Goal: Task Accomplishment & Management: Complete application form

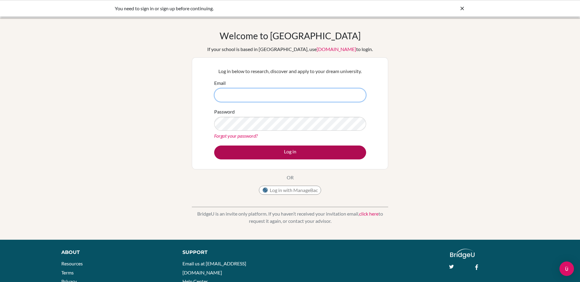
type input "jemison.foster@bmis.mw"
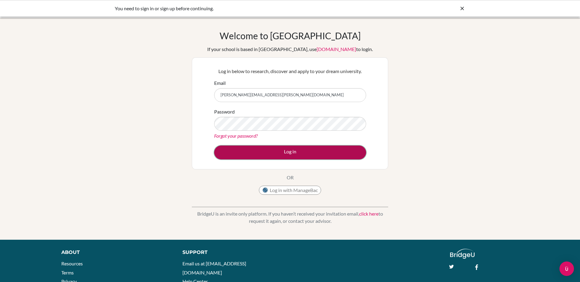
click at [295, 148] on button "Log in" at bounding box center [290, 152] width 152 height 14
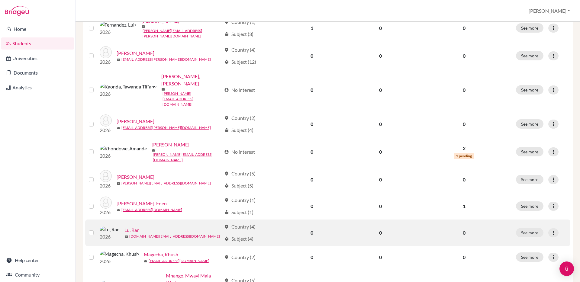
scroll to position [409, 0]
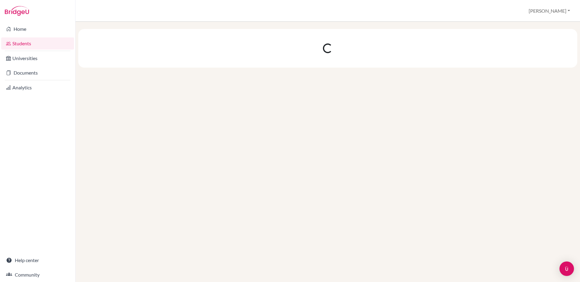
scroll to position [0, 0]
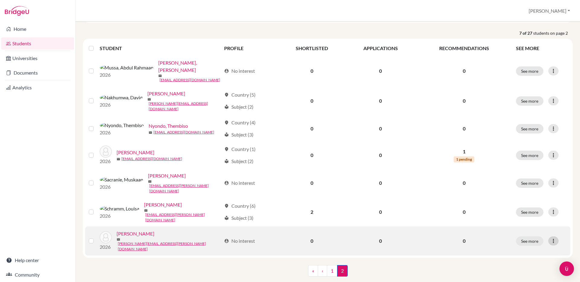
click at [553, 238] on icon at bounding box center [553, 241] width 6 height 6
click at [541, 241] on button "Edit student" at bounding box center [527, 241] width 48 height 10
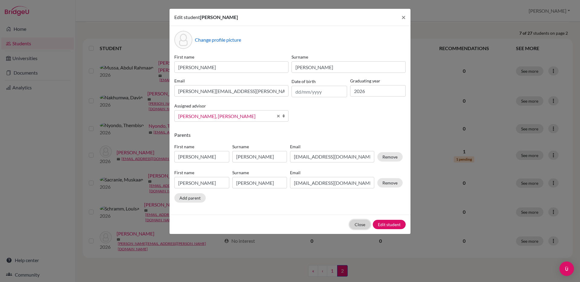
click at [359, 225] on button "Close" at bounding box center [359, 224] width 21 height 9
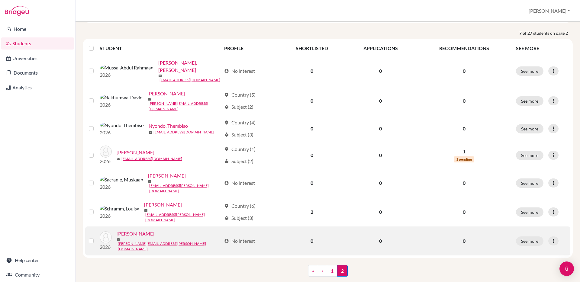
click at [96, 237] on label at bounding box center [96, 237] width 0 height 0
click at [0, 0] on input "checkbox" at bounding box center [0, 0] width 0 height 0
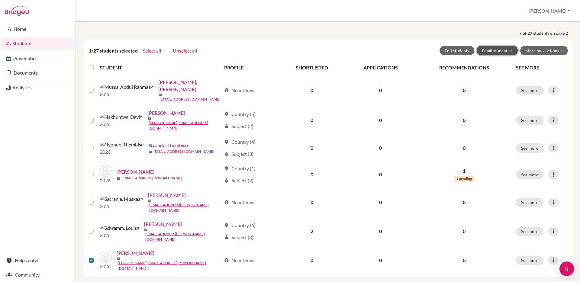
click at [513, 49] on button "Email students" at bounding box center [496, 50] width 41 height 9
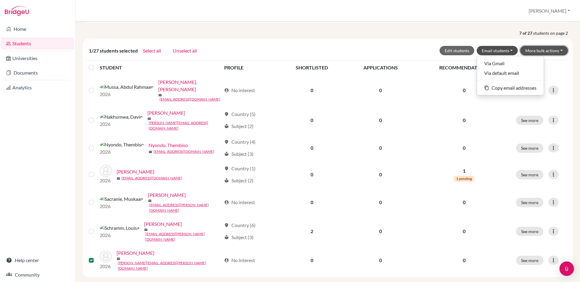
click at [557, 48] on button "More bulk actions" at bounding box center [544, 50] width 48 height 9
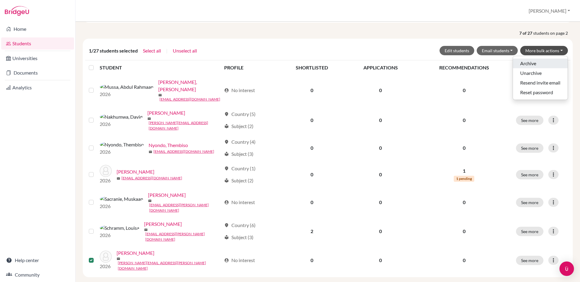
click at [540, 61] on button "Archive" at bounding box center [540, 64] width 55 height 10
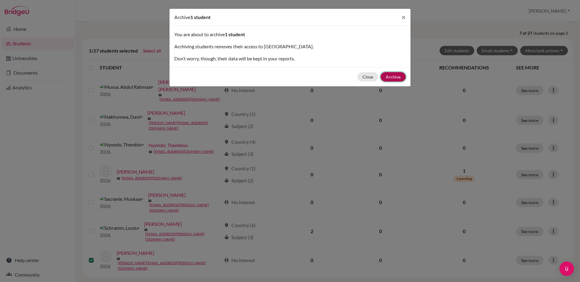
click at [393, 75] on button "Archive" at bounding box center [392, 76] width 25 height 9
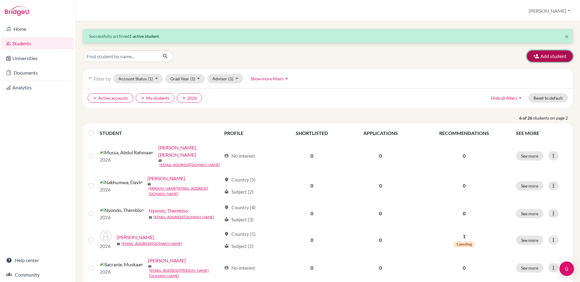
click at [541, 56] on button "Add student" at bounding box center [549, 55] width 46 height 11
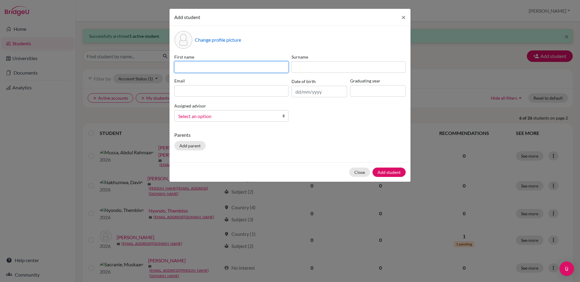
click at [206, 67] on input at bounding box center [231, 66] width 114 height 11
paste input "[PERSON_NAME][EMAIL_ADDRESS][DOMAIN_NAME]"
type input "[PERSON_NAME][EMAIL_ADDRESS][DOMAIN_NAME]"
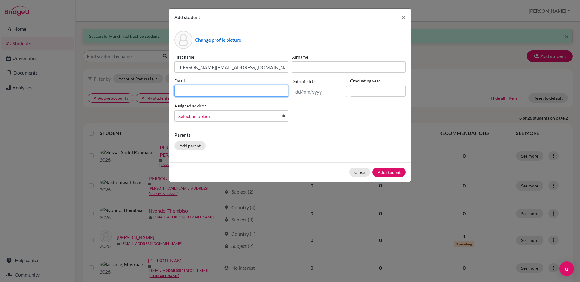
click at [225, 91] on input at bounding box center [231, 90] width 114 height 11
paste input "[PERSON_NAME][EMAIL_ADDRESS][DOMAIN_NAME]"
type input "[PERSON_NAME][EMAIL_ADDRESS][DOMAIN_NAME]"
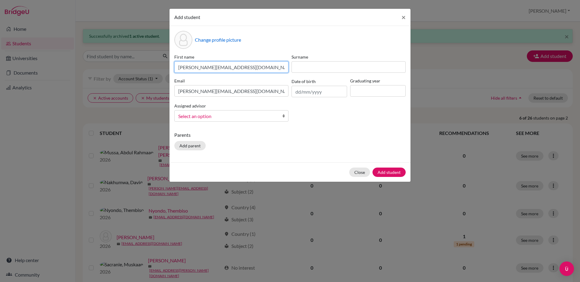
drag, startPoint x: 243, startPoint y: 69, endPoint x: 175, endPoint y: 69, distance: 67.3
click at [175, 69] on input "[PERSON_NAME][EMAIL_ADDRESS][DOMAIN_NAME]" at bounding box center [231, 66] width 114 height 11
click at [183, 66] on input at bounding box center [231, 66] width 114 height 11
paste input "Valeria Athenea Ramirez"
drag, startPoint x: 193, startPoint y: 68, endPoint x: 242, endPoint y: 70, distance: 48.6
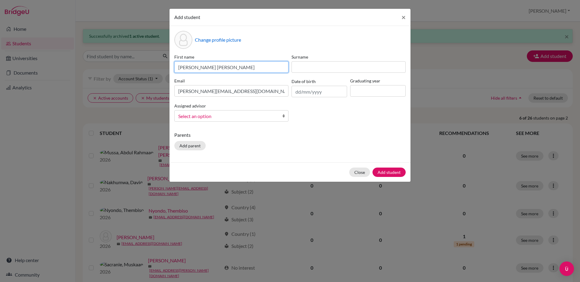
click at [242, 70] on input "Valeria Athenea Ramirez" at bounding box center [231, 66] width 114 height 11
type input "[PERSON_NAME]"
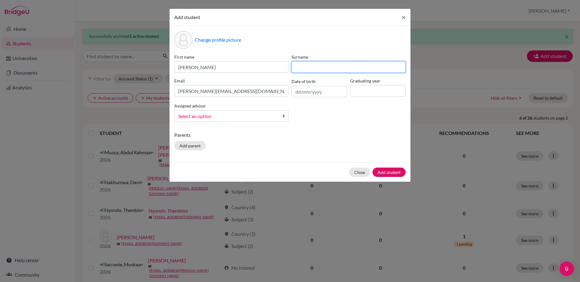
click at [317, 68] on input at bounding box center [348, 66] width 114 height 11
type input "[PERSON_NAME]"
click at [316, 92] on input "text" at bounding box center [319, 91] width 56 height 11
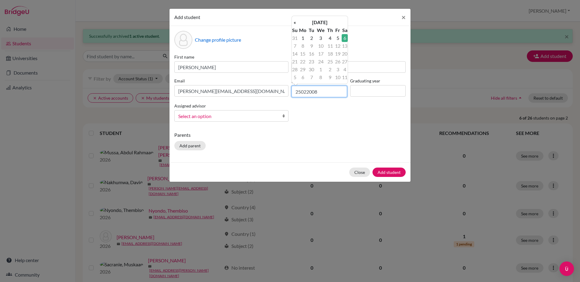
click at [308, 92] on input "25022008" at bounding box center [319, 91] width 56 height 11
click at [307, 92] on input "25022008" at bounding box center [319, 91] width 56 height 11
click at [301, 92] on input "2502/2008" at bounding box center [319, 91] width 56 height 11
type input "[DATE]"
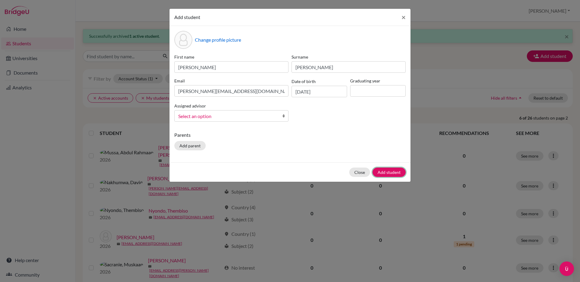
click at [394, 172] on button "Add student" at bounding box center [388, 172] width 33 height 9
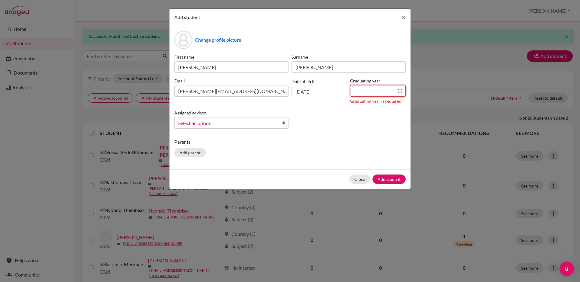
click at [381, 93] on input at bounding box center [378, 90] width 56 height 11
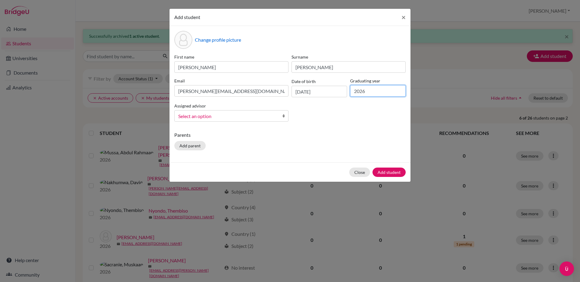
type input "2026"
click at [283, 115] on b at bounding box center [285, 115] width 6 height 11
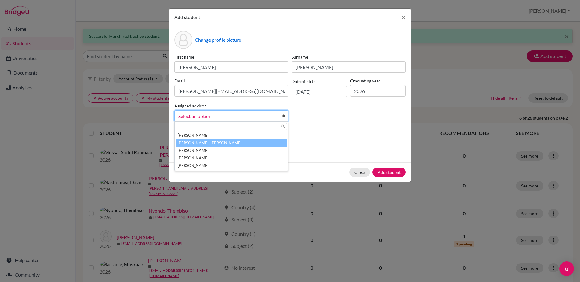
click at [252, 141] on li "[PERSON_NAME], [PERSON_NAME]" at bounding box center [231, 143] width 111 height 8
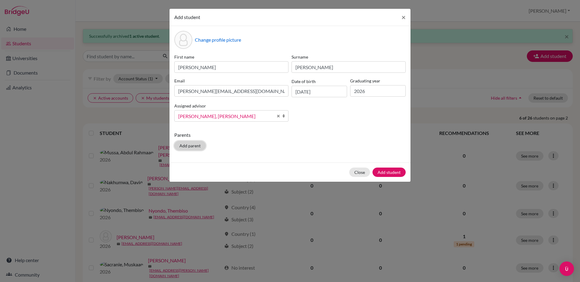
click at [186, 145] on button "Add parent" at bounding box center [189, 145] width 31 height 9
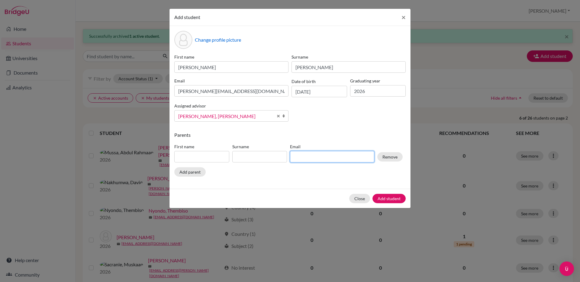
click at [308, 158] on input at bounding box center [332, 156] width 84 height 11
paste input "[PERSON_NAME][EMAIL_ADDRESS][PERSON_NAME][DOMAIN_NAME]"
type input "[PERSON_NAME][EMAIL_ADDRESS][PERSON_NAME][DOMAIN_NAME]"
click at [250, 159] on input at bounding box center [259, 156] width 55 height 11
type input "[PERSON_NAME]"
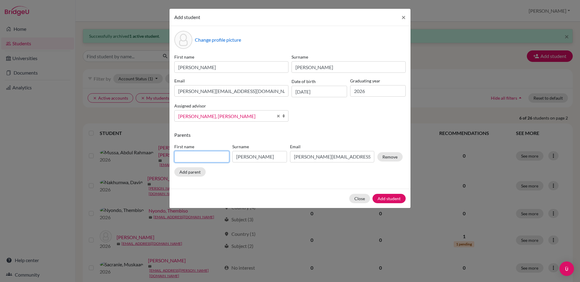
click at [204, 157] on input at bounding box center [201, 156] width 55 height 11
type input "[PERSON_NAME]"
click at [201, 174] on button "Add parent" at bounding box center [189, 171] width 31 height 9
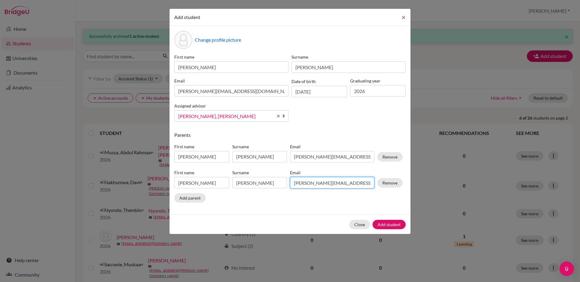
click at [320, 186] on input "[PERSON_NAME][EMAIL_ADDRESS][PERSON_NAME][DOMAIN_NAME]" at bounding box center [332, 182] width 84 height 11
click at [351, 185] on input "[PERSON_NAME][EMAIL_ADDRESS][PERSON_NAME][DOMAIN_NAME]" at bounding box center [332, 182] width 84 height 11
drag, startPoint x: 326, startPoint y: 183, endPoint x: 295, endPoint y: 183, distance: 31.7
click at [295, 183] on input "[PERSON_NAME][EMAIL_ADDRESS][PERSON_NAME][DOMAIN_NAME]" at bounding box center [332, 182] width 84 height 11
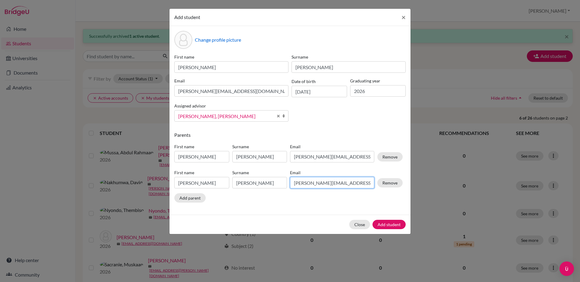
paste input "raquelduhart"
type input "[EMAIL_ADDRESS][DOMAIN_NAME]"
drag, startPoint x: 254, startPoint y: 183, endPoint x: 232, endPoint y: 182, distance: 22.1
click at [232, 182] on div "Surname Ramirez" at bounding box center [260, 178] width 58 height 19
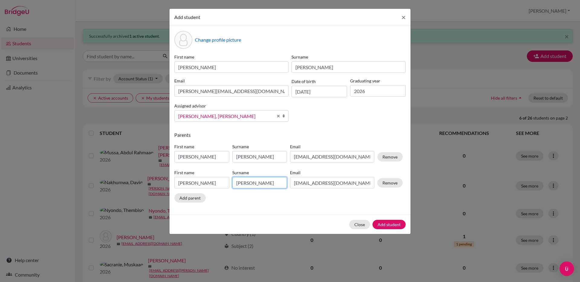
type input "[PERSON_NAME]"
drag, startPoint x: 199, startPoint y: 182, endPoint x: 174, endPoint y: 183, distance: 24.2
click at [174, 183] on input "[PERSON_NAME]" at bounding box center [201, 182] width 55 height 11
type input "[PERSON_NAME]"
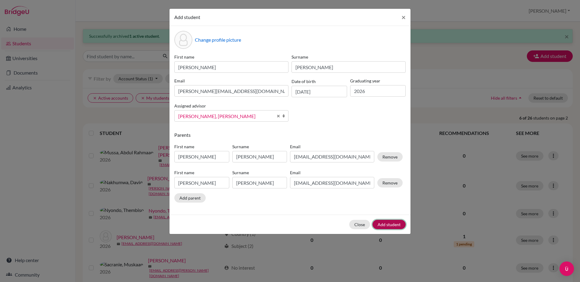
type input "[PERSON_NAME]"
click at [393, 226] on button "Add student" at bounding box center [388, 224] width 33 height 9
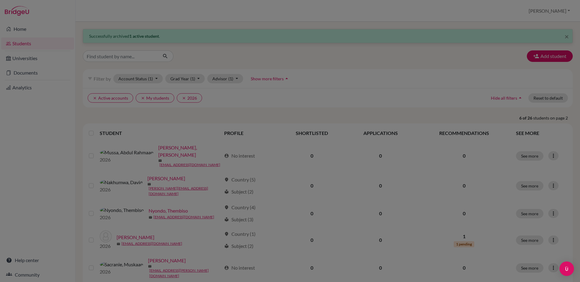
click at [394, 50] on div at bounding box center [290, 141] width 580 height 282
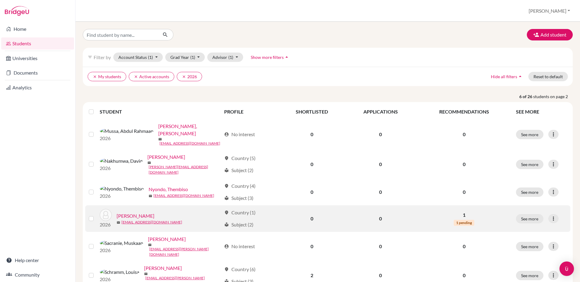
scroll to position [37, 0]
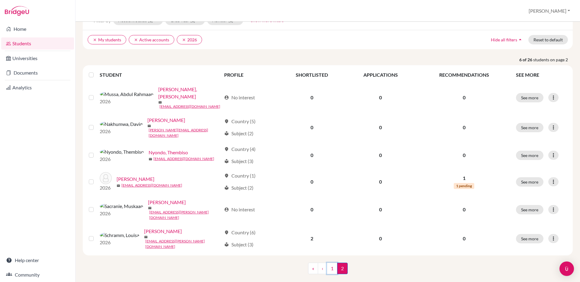
click at [336, 263] on link "1" at bounding box center [332, 268] width 11 height 11
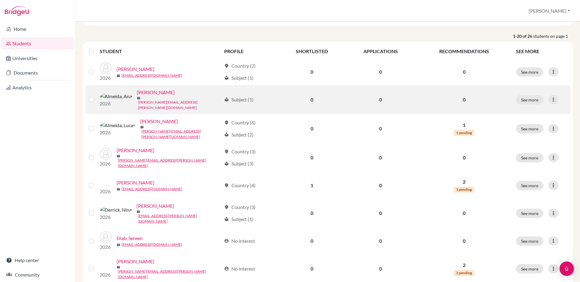
scroll to position [50, 0]
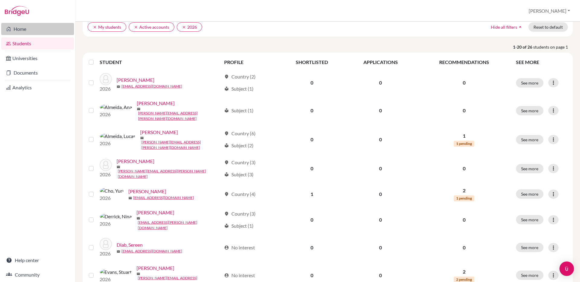
click at [17, 24] on link "Home" at bounding box center [37, 29] width 73 height 12
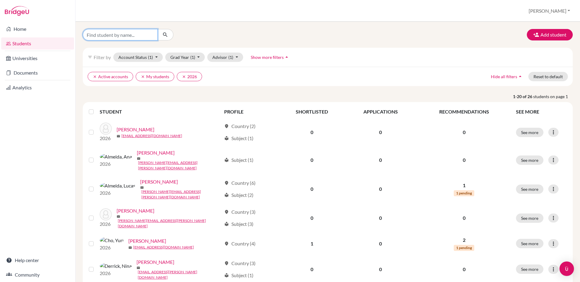
click at [113, 35] on input "Find student by name..." at bounding box center [120, 34] width 75 height 11
type input "[PERSON_NAME]"
click button "submit" at bounding box center [165, 34] width 16 height 11
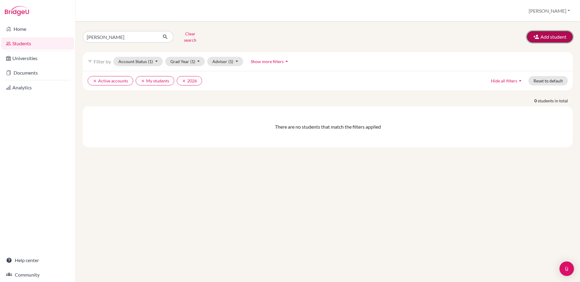
click at [559, 34] on button "Add student" at bounding box center [549, 36] width 46 height 11
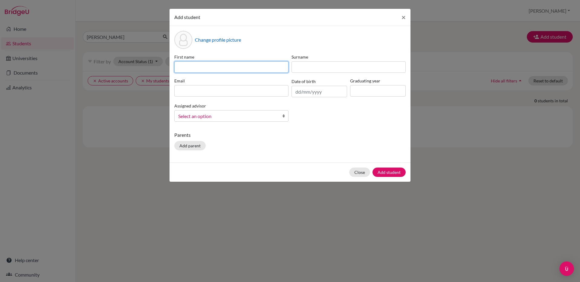
click at [244, 68] on input at bounding box center [231, 66] width 114 height 11
type input "[PERSON_NAME]"
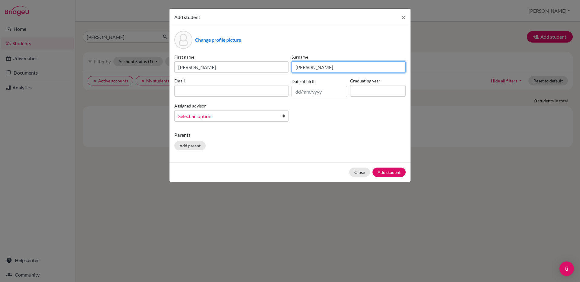
type input "[PERSON_NAME]"
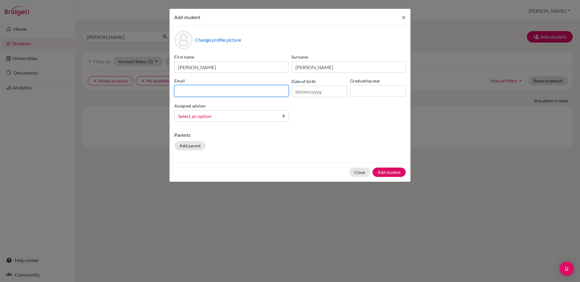
paste input "[PERSON_NAME][EMAIL_ADDRESS][DOMAIN_NAME]"
type input "[PERSON_NAME][EMAIL_ADDRESS][DOMAIN_NAME]"
click at [318, 96] on input "text" at bounding box center [319, 91] width 56 height 11
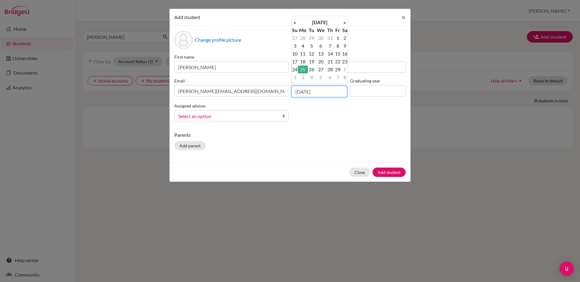
type input "[DATE]"
click at [367, 90] on input at bounding box center [378, 90] width 56 height 11
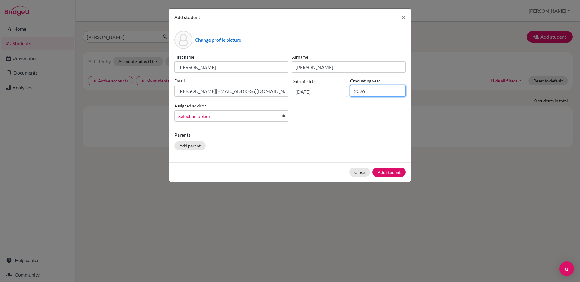
type input "2026"
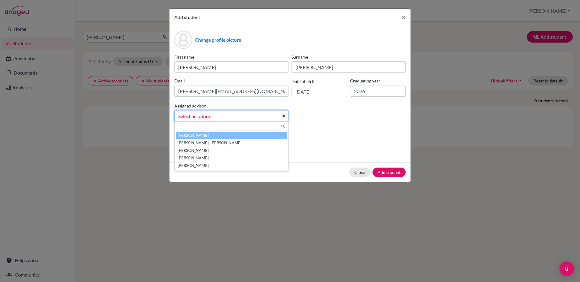
click at [257, 115] on span "Select an option" at bounding box center [227, 116] width 98 height 8
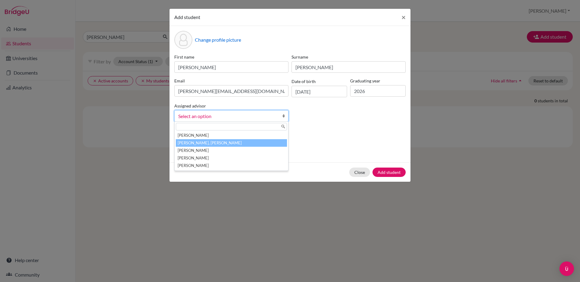
click at [249, 141] on li "[PERSON_NAME], [PERSON_NAME]" at bounding box center [231, 143] width 111 height 8
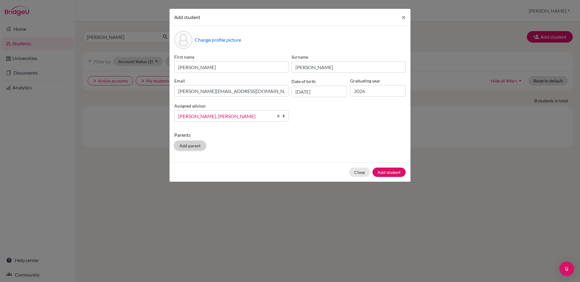
click at [197, 144] on button "Add parent" at bounding box center [189, 145] width 31 height 9
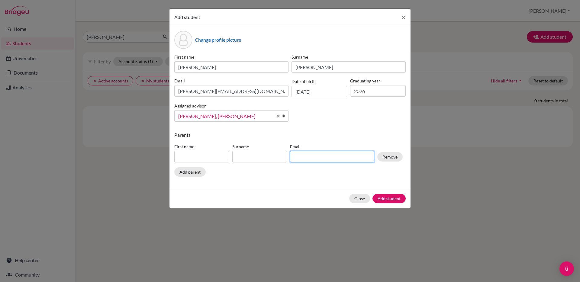
click at [328, 156] on input at bounding box center [332, 156] width 84 height 11
click at [328, 157] on input at bounding box center [332, 156] width 84 height 11
paste input "[PERSON_NAME][EMAIL_ADDRESS][PERSON_NAME][DOMAIN_NAME]"
type input "[PERSON_NAME][EMAIL_ADDRESS][PERSON_NAME][DOMAIN_NAME]"
click at [184, 156] on input at bounding box center [201, 156] width 55 height 11
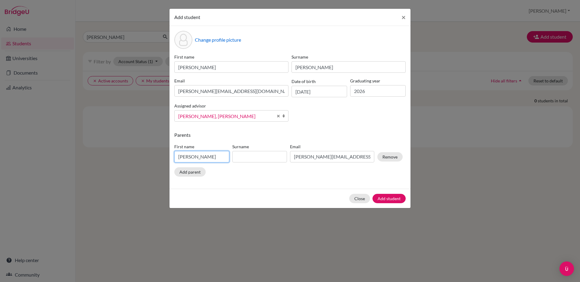
type input "[PERSON_NAME]"
click at [184, 169] on button "Add parent" at bounding box center [189, 171] width 31 height 9
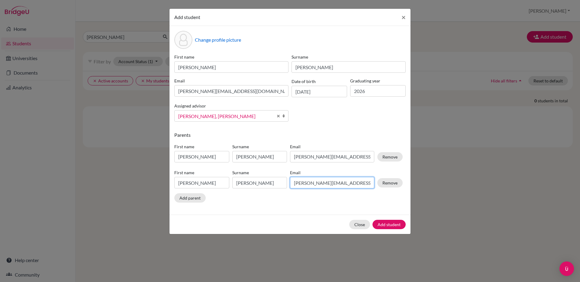
click at [304, 181] on input "[PERSON_NAME][EMAIL_ADDRESS][PERSON_NAME][DOMAIN_NAME]" at bounding box center [332, 182] width 84 height 11
paste input
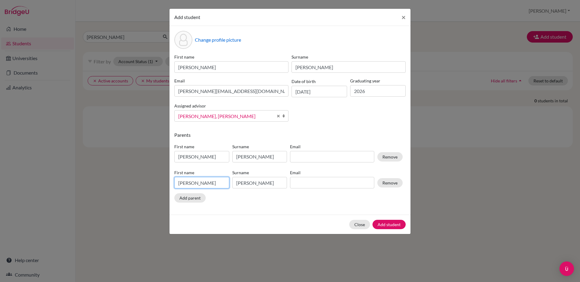
click at [199, 184] on input "[PERSON_NAME]" at bounding box center [201, 182] width 55 height 11
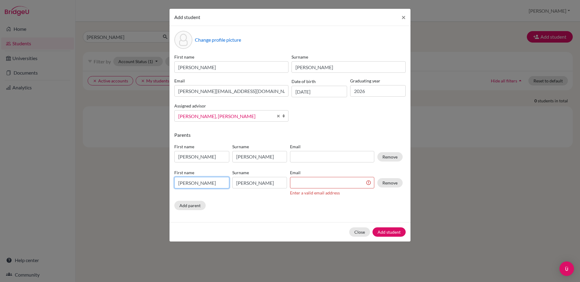
click at [199, 184] on input "[PERSON_NAME]" at bounding box center [201, 182] width 55 height 11
type input "[PERSON_NAME]"
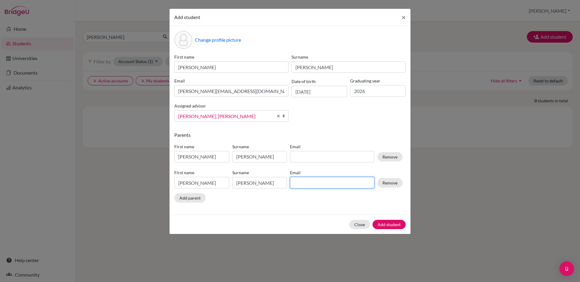
paste input "[EMAIL_ADDRESS][DOMAIN_NAME]"
type input "[EMAIL_ADDRESS][DOMAIN_NAME]"
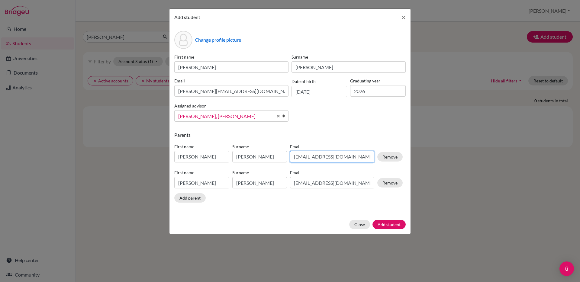
drag, startPoint x: 317, startPoint y: 157, endPoint x: 286, endPoint y: 157, distance: 31.7
click at [286, 157] on div "First name Raquel Surname Duhart Email raquelduhart@gmail.com Remove" at bounding box center [288, 154] width 231 height 26
paste input "erwin.ramirez"
type input "[PERSON_NAME][EMAIL_ADDRESS][PERSON_NAME][DOMAIN_NAME]"
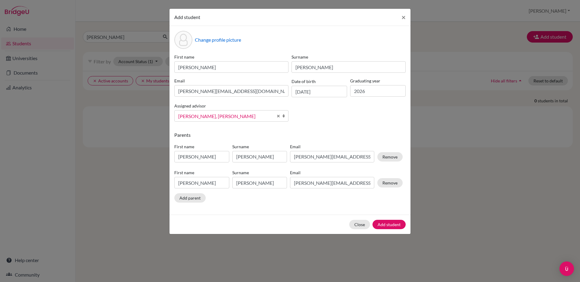
click at [312, 201] on div "Parents First name Raquel Surname Duhart Email erwin.ramirez@gmail.com Remove F…" at bounding box center [289, 168] width 231 height 74
click at [196, 159] on input "[PERSON_NAME]" at bounding box center [201, 156] width 55 height 11
drag, startPoint x: 195, startPoint y: 158, endPoint x: 174, endPoint y: 158, distance: 20.8
click at [174, 158] on input "[PERSON_NAME]" at bounding box center [201, 156] width 55 height 11
type input "[PERSON_NAME]"
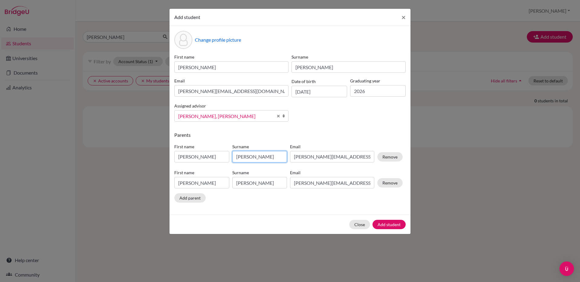
type input "[PERSON_NAME]"
click at [392, 184] on button "Remove" at bounding box center [389, 182] width 25 height 9
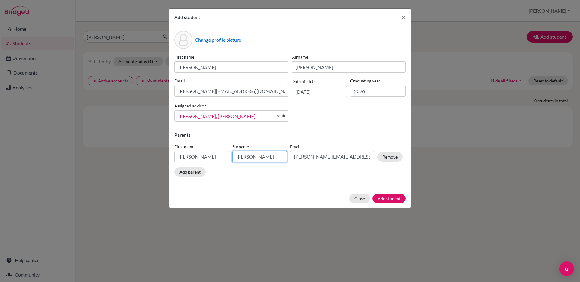
click at [240, 157] on input "[PERSON_NAME]" at bounding box center [259, 156] width 55 height 11
type input "[PERSON_NAME]"
click at [393, 199] on button "Add student" at bounding box center [388, 198] width 33 height 9
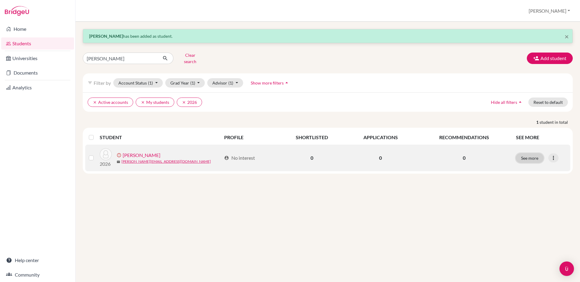
click at [533, 155] on button "See more" at bounding box center [529, 157] width 27 height 9
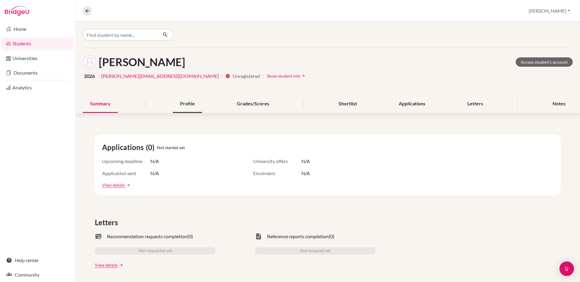
click at [190, 105] on div "Profile" at bounding box center [187, 104] width 29 height 18
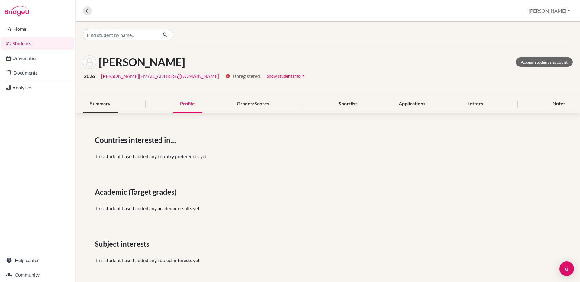
drag, startPoint x: 98, startPoint y: 105, endPoint x: 110, endPoint y: 108, distance: 12.8
click at [98, 105] on div "Summary" at bounding box center [100, 104] width 35 height 18
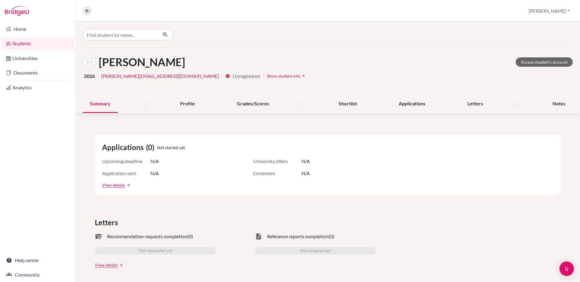
click at [24, 45] on link "Students" at bounding box center [37, 43] width 73 height 12
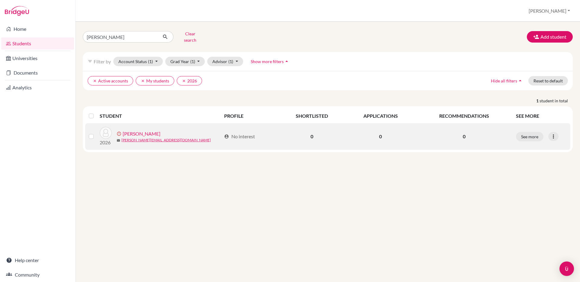
click at [148, 130] on link "[PERSON_NAME]" at bounding box center [142, 133] width 38 height 7
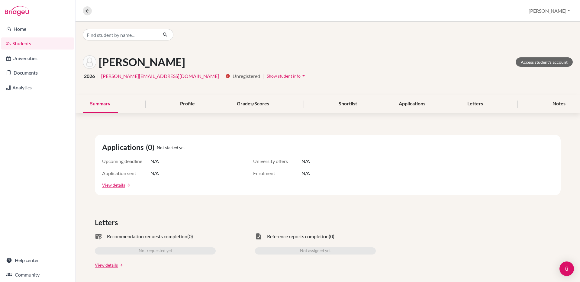
click at [300, 75] on icon "arrow_drop_down" at bounding box center [303, 76] width 6 height 6
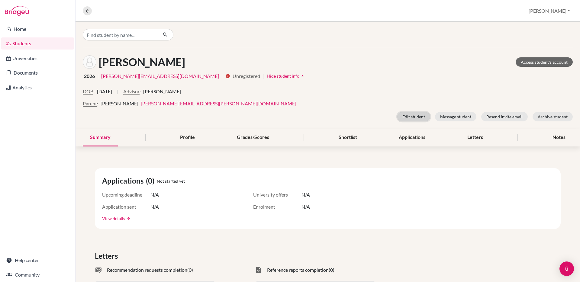
click at [415, 120] on button "Edit student" at bounding box center [413, 116] width 33 height 9
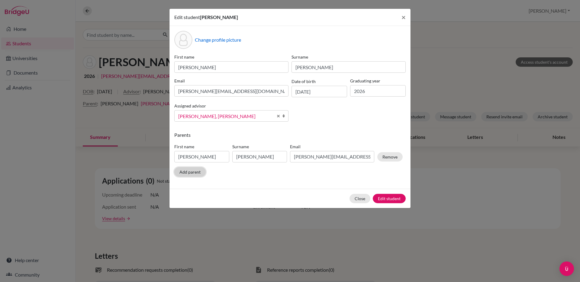
click at [195, 171] on button "Add parent" at bounding box center [189, 171] width 31 height 9
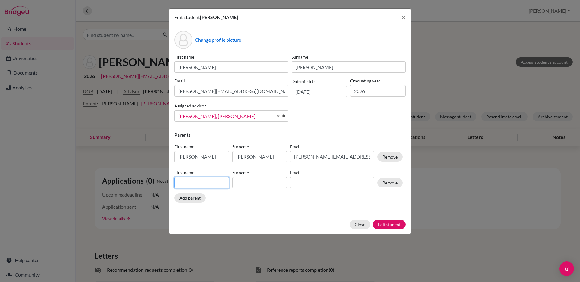
click at [194, 184] on input at bounding box center [201, 182] width 55 height 11
type input "[PERSON_NAME]"
paste input "[EMAIL_ADDRESS][DOMAIN_NAME]"
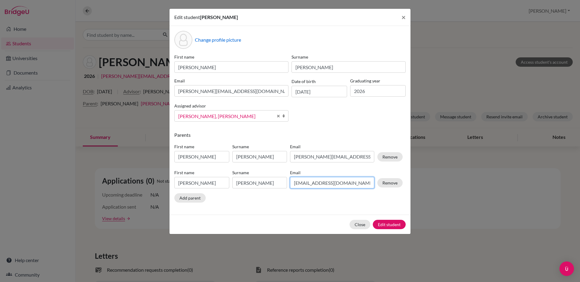
type input "[EMAIL_ADDRESS][DOMAIN_NAME]"
click at [392, 226] on button "Edit student" at bounding box center [388, 224] width 33 height 9
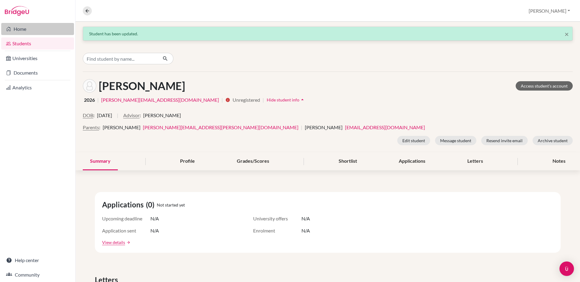
click at [17, 27] on link "Home" at bounding box center [37, 29] width 73 height 12
